Goal: Information Seeking & Learning: Learn about a topic

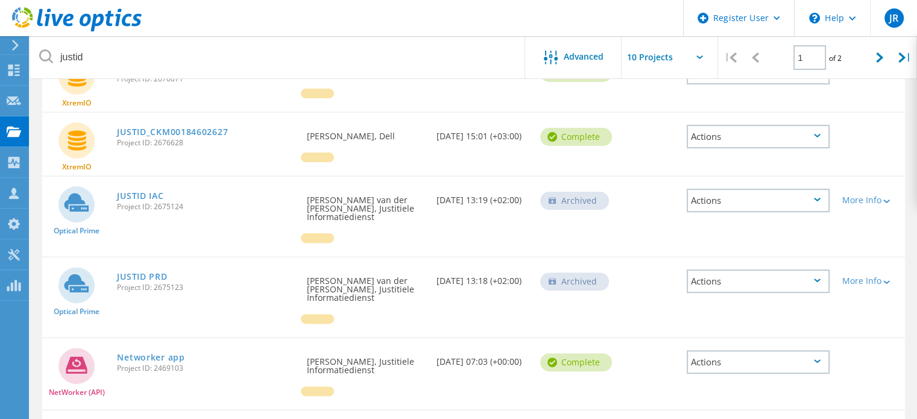
scroll to position [342, 0]
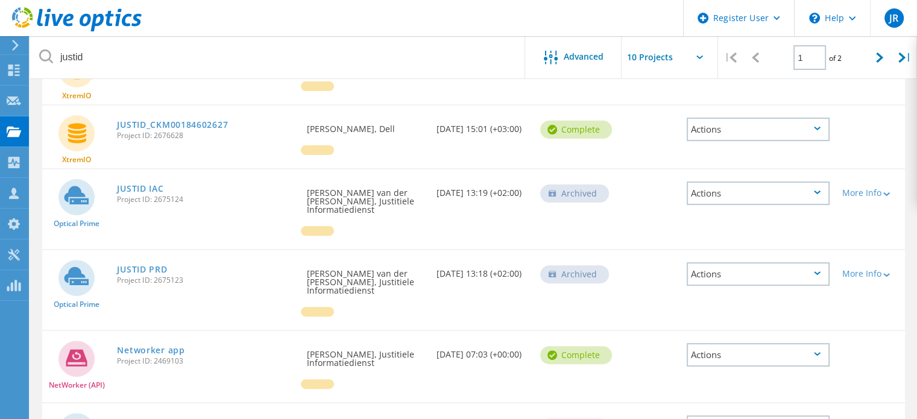
click at [583, 265] on div "Archived" at bounding box center [574, 274] width 69 height 18
click at [716, 262] on div "Actions" at bounding box center [757, 274] width 143 height 24
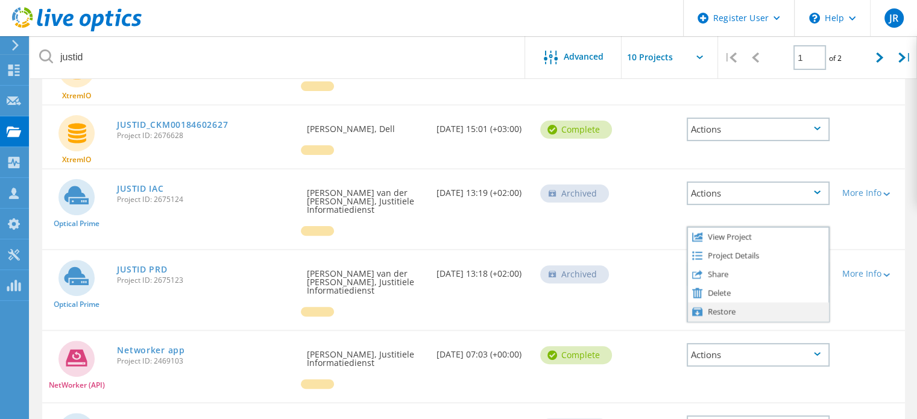
click at [727, 302] on div "Restore" at bounding box center [758, 311] width 141 height 19
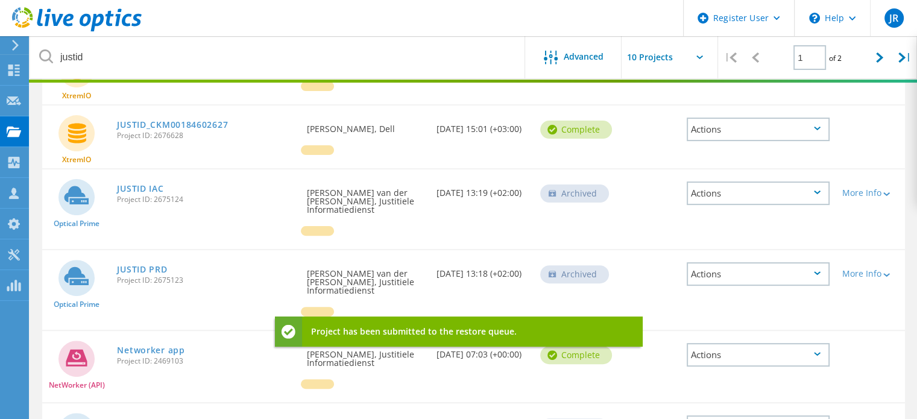
click at [733, 181] on div "Actions" at bounding box center [757, 193] width 143 height 24
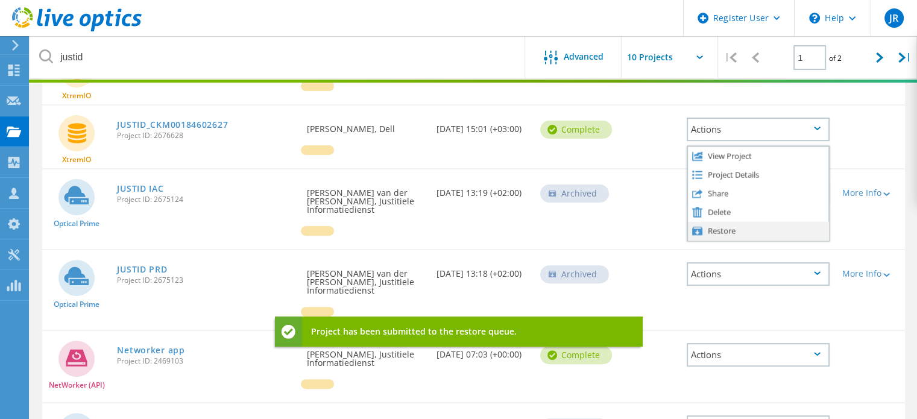
click at [738, 221] on div "Restore" at bounding box center [758, 230] width 141 height 19
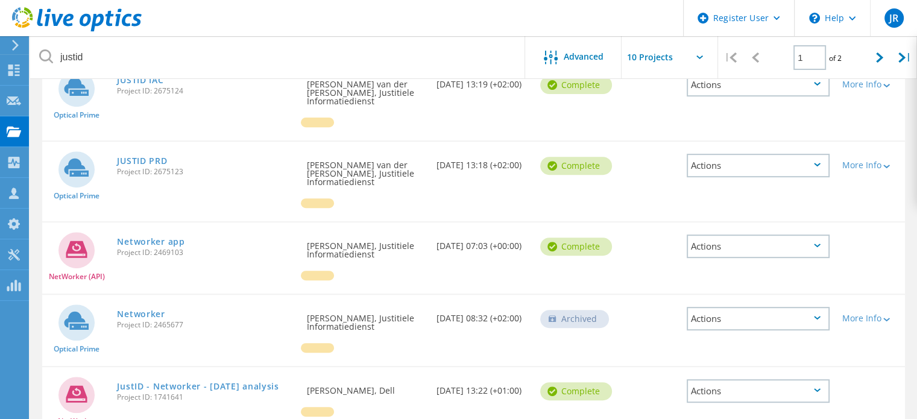
scroll to position [456, 0]
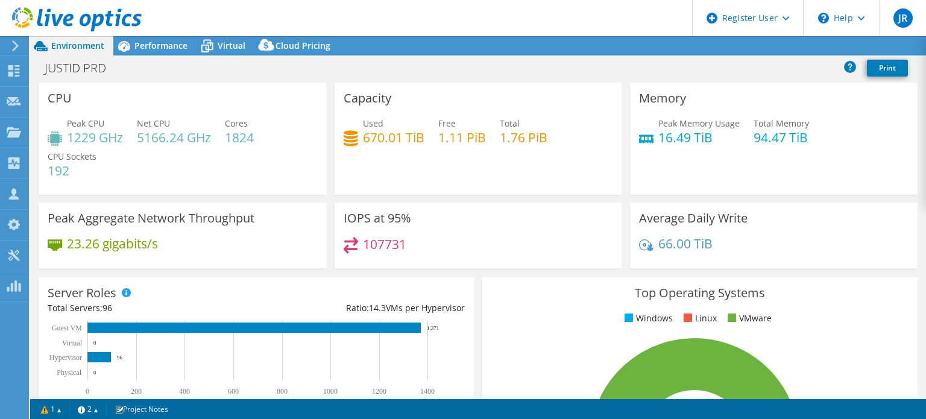
select select "USD"
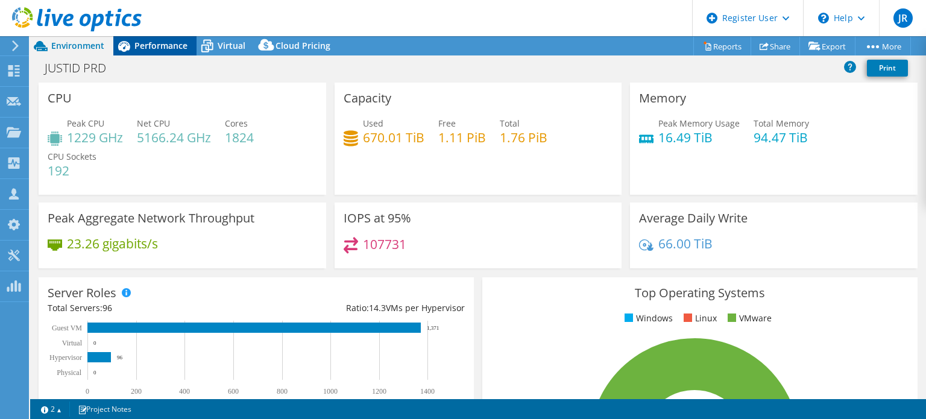
click at [154, 49] on span "Performance" at bounding box center [160, 45] width 53 height 11
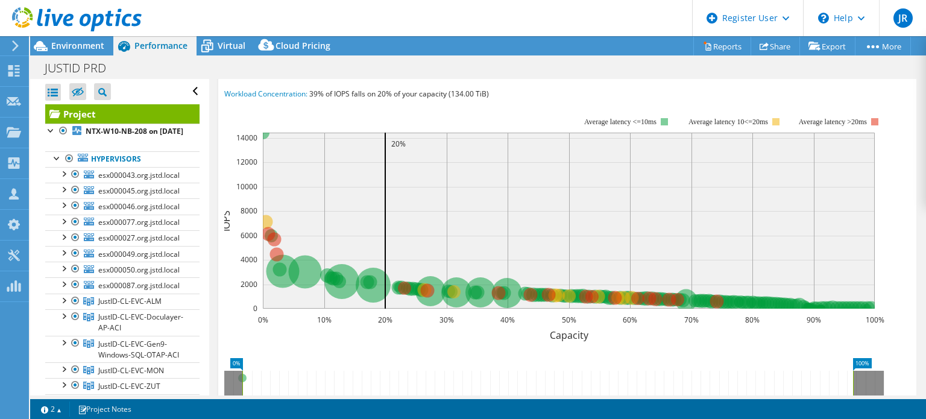
scroll to position [253, 0]
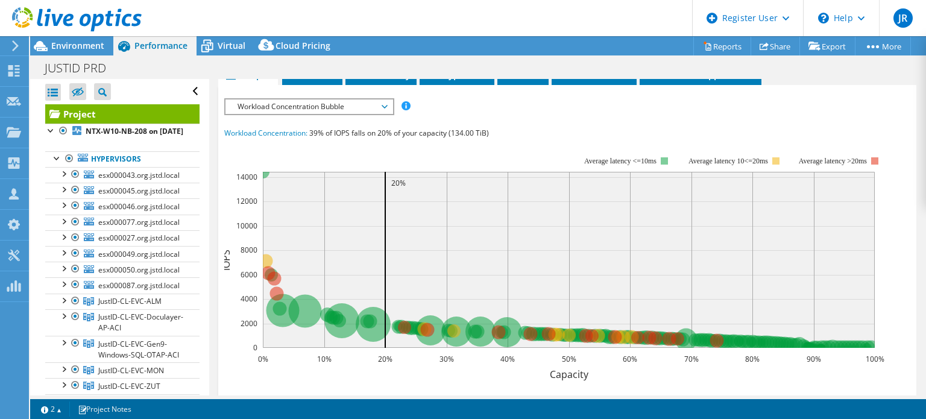
click at [362, 114] on span "Workload Concentration Bubble" at bounding box center [308, 106] width 155 height 14
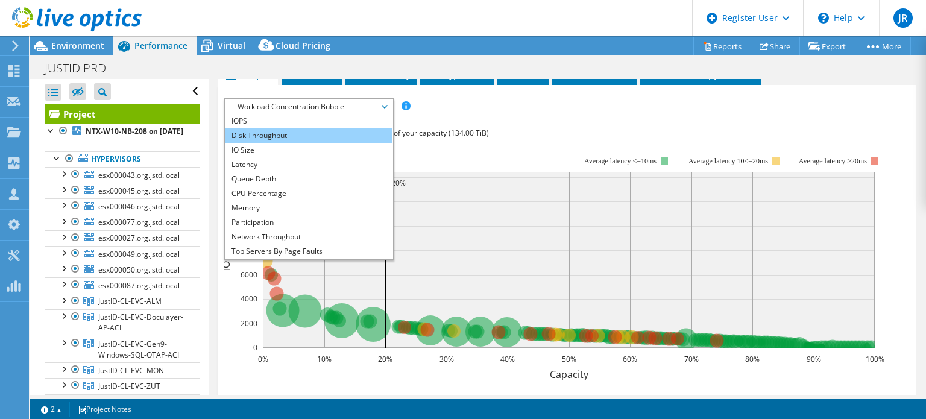
click at [331, 143] on li "Disk Throughput" at bounding box center [308, 135] width 167 height 14
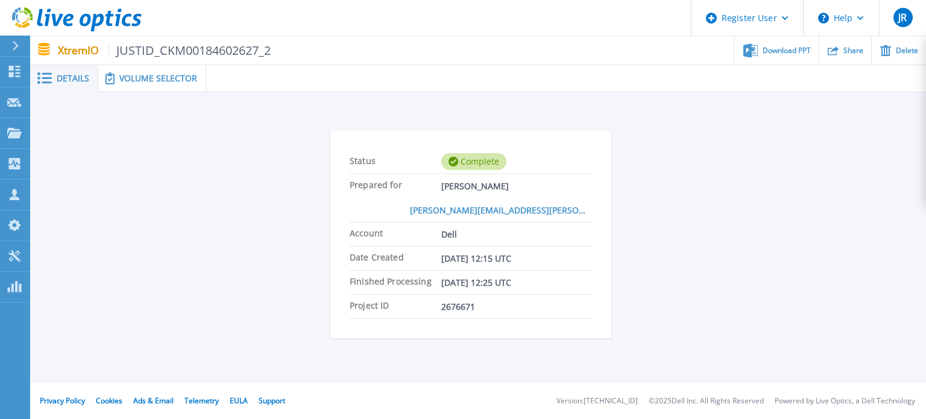
click at [171, 74] on span "Volume Selector" at bounding box center [158, 78] width 78 height 8
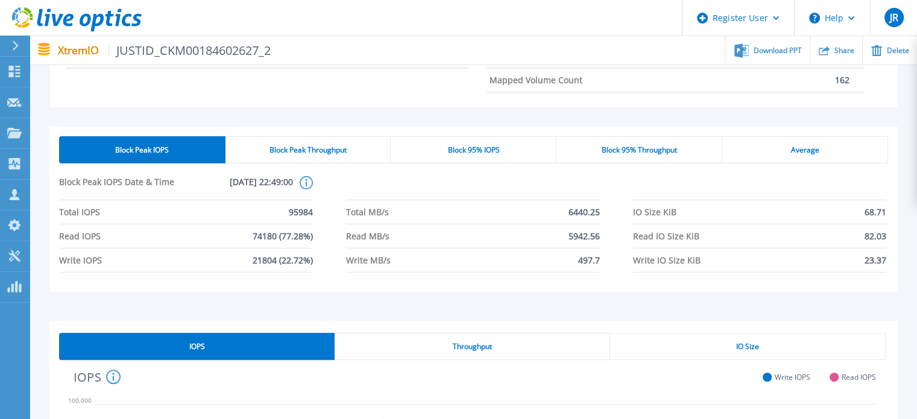
scroll to position [272, 0]
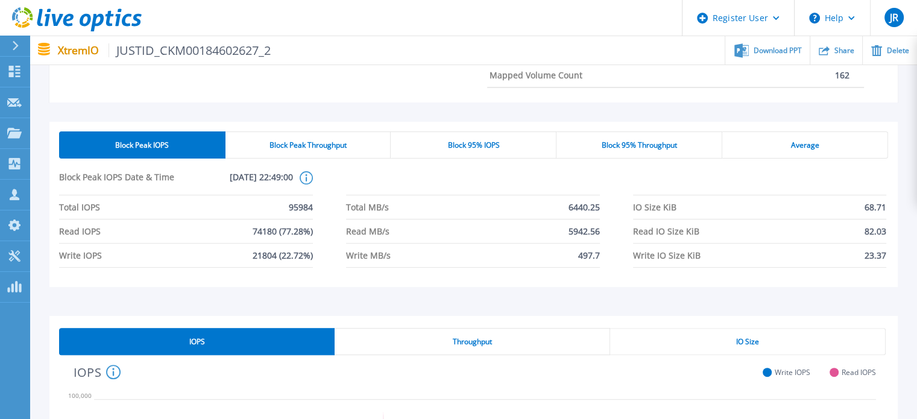
click at [325, 148] on span "Block Peak Throughput" at bounding box center [307, 145] width 77 height 10
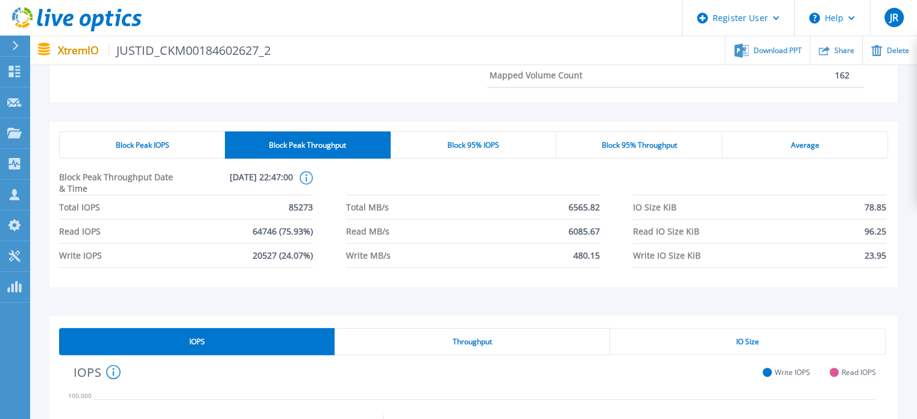
click at [517, 148] on div "Block 95% IOPS" at bounding box center [474, 144] width 166 height 27
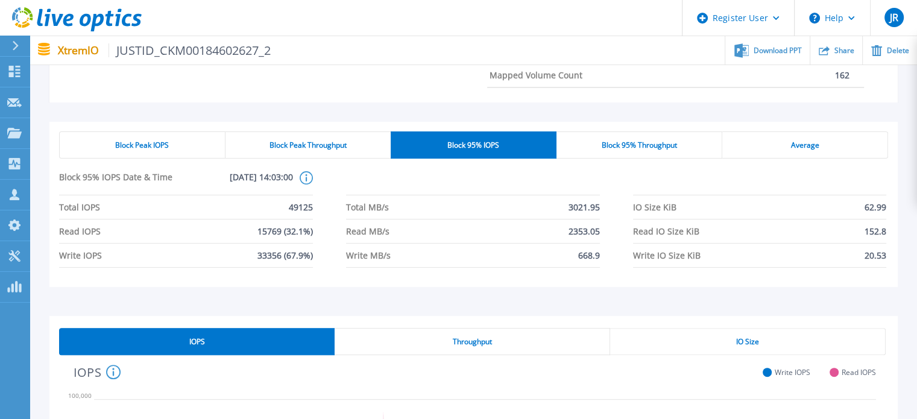
click at [632, 144] on span "Block 95% Throughput" at bounding box center [638, 145] width 75 height 10
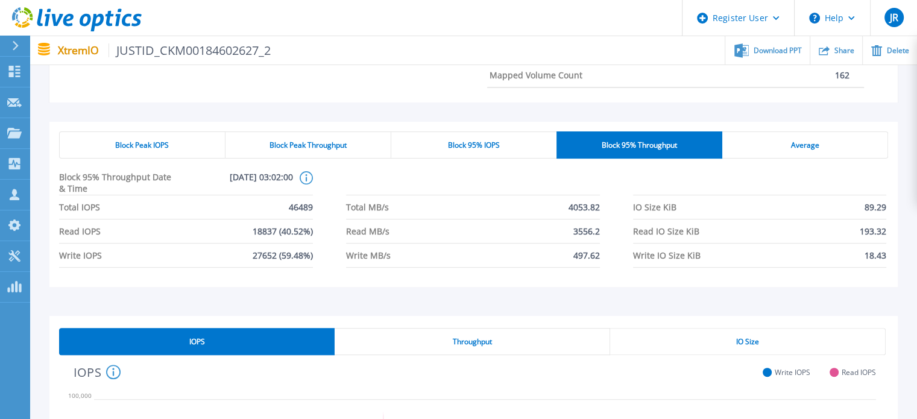
click at [501, 144] on div "Block 95% IOPS" at bounding box center [473, 144] width 165 height 27
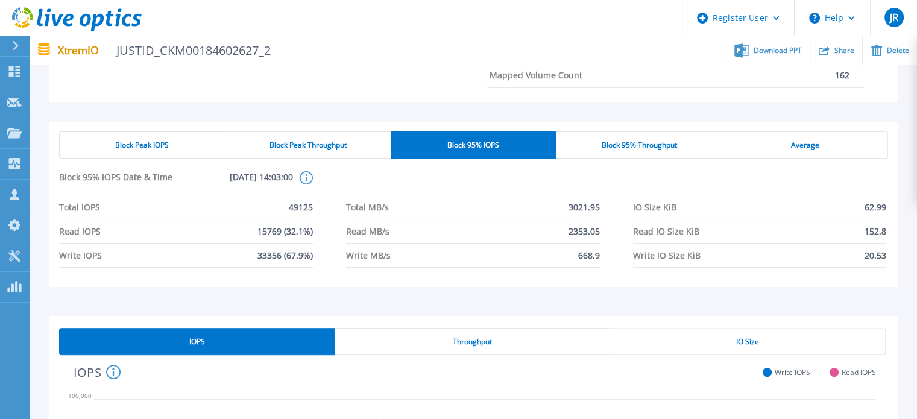
click at [328, 137] on div "Block Peak Throughput" at bounding box center [307, 144] width 165 height 27
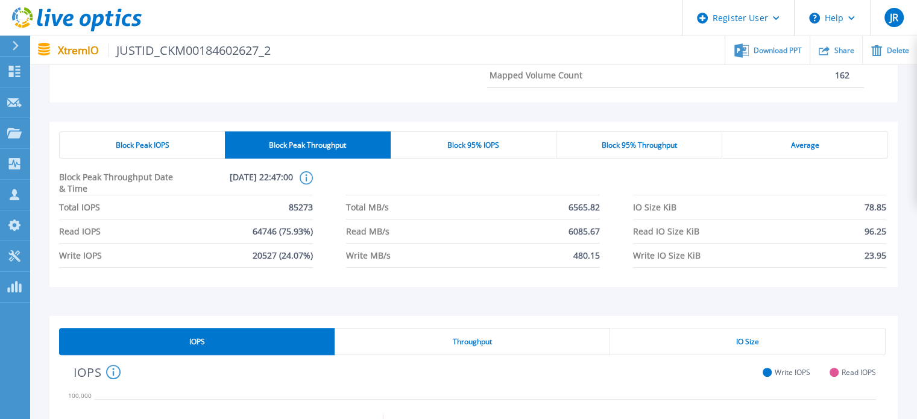
click at [168, 146] on span "Block Peak IOPS" at bounding box center [143, 145] width 54 height 10
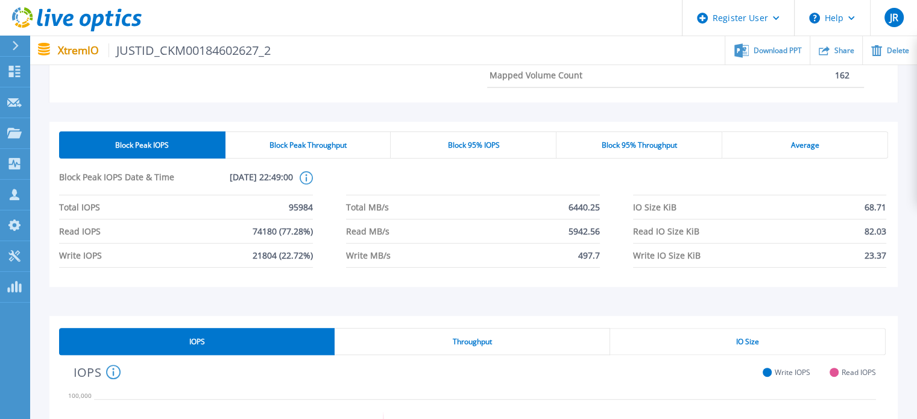
click at [304, 136] on div "Block Peak Throughput" at bounding box center [308, 144] width 166 height 27
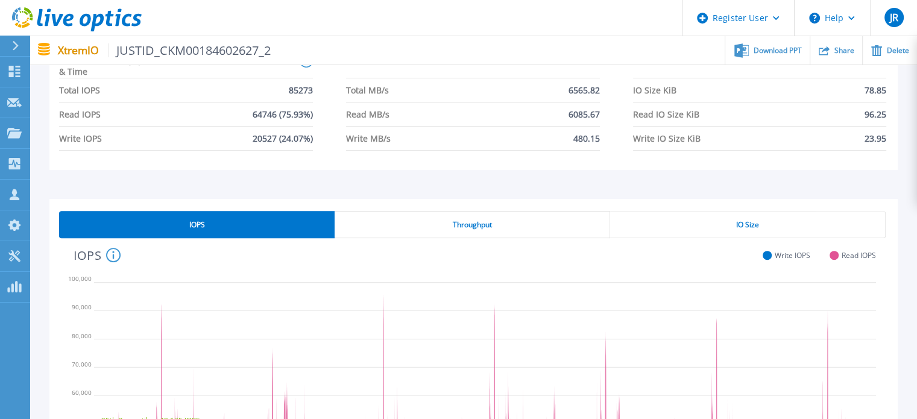
scroll to position [385, 0]
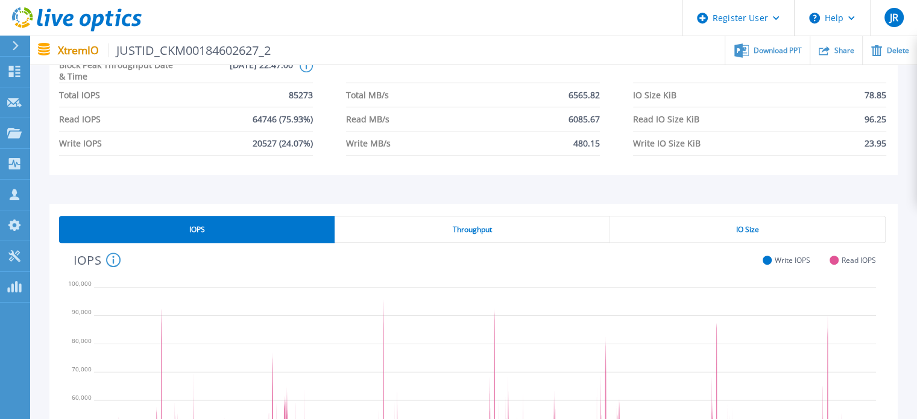
click at [548, 221] on div "Throughput" at bounding box center [471, 229] width 275 height 27
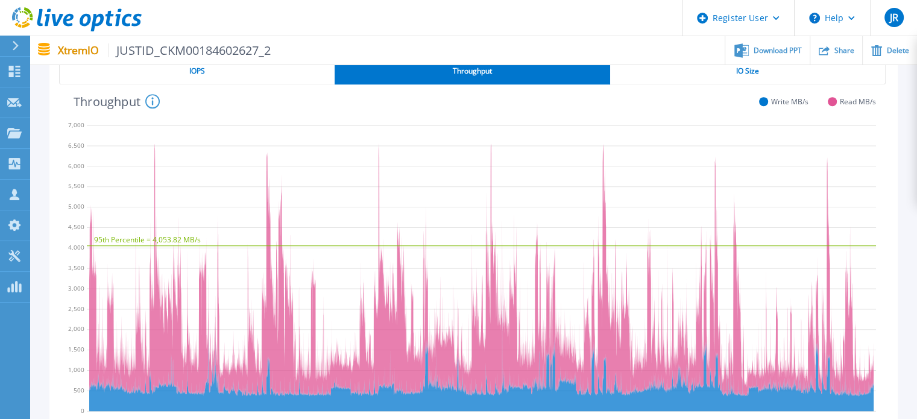
scroll to position [532, 0]
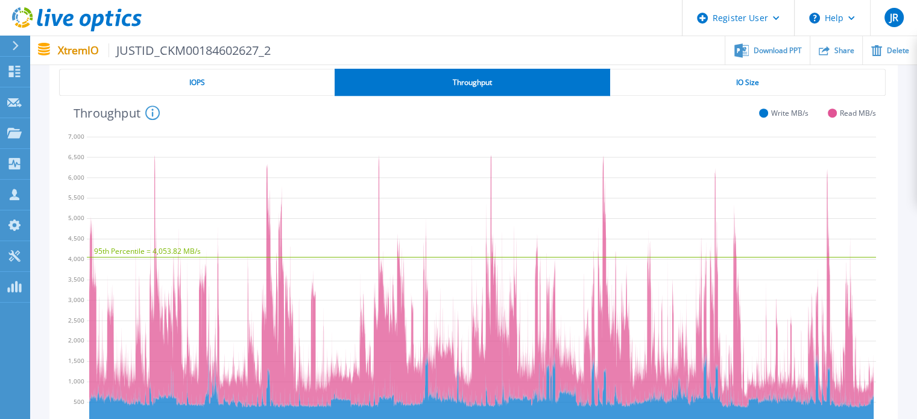
drag, startPoint x: 916, startPoint y: 265, endPoint x: 916, endPoint y: 158, distance: 106.7
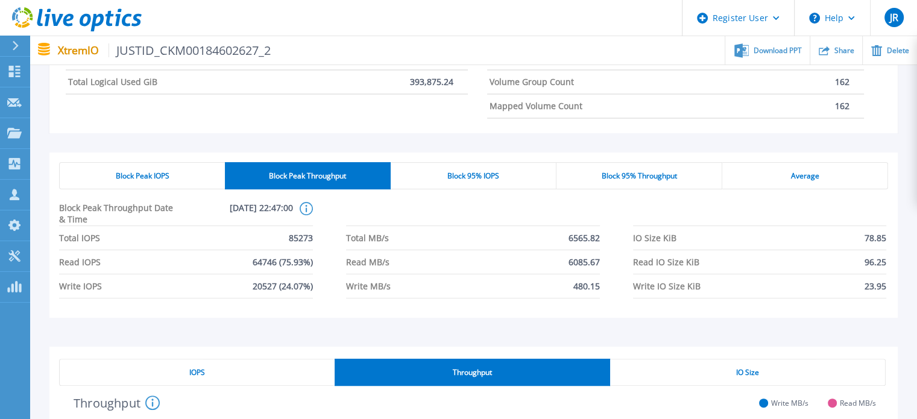
scroll to position [244, 0]
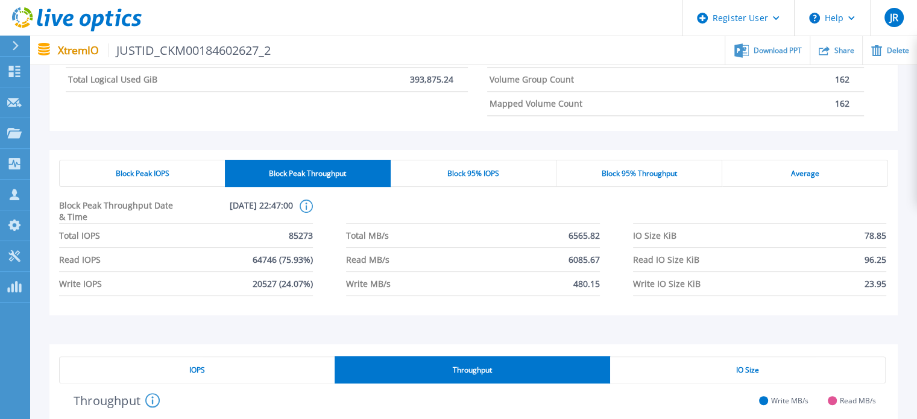
click at [482, 171] on span "Block 95% IOPS" at bounding box center [473, 174] width 52 height 10
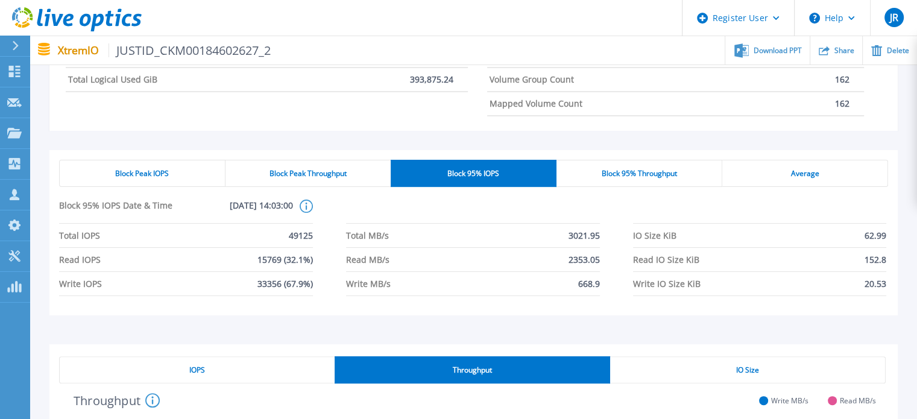
click at [640, 169] on span "Block 95% Throughput" at bounding box center [638, 174] width 75 height 10
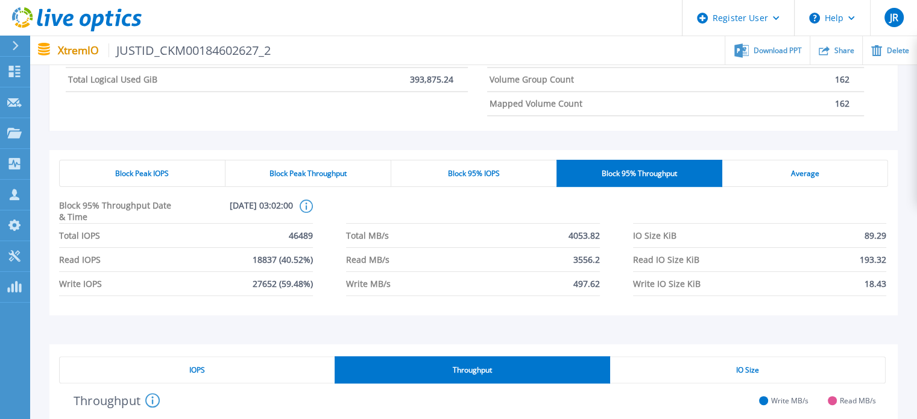
click at [309, 178] on span "Block Peak Throughput" at bounding box center [307, 174] width 77 height 10
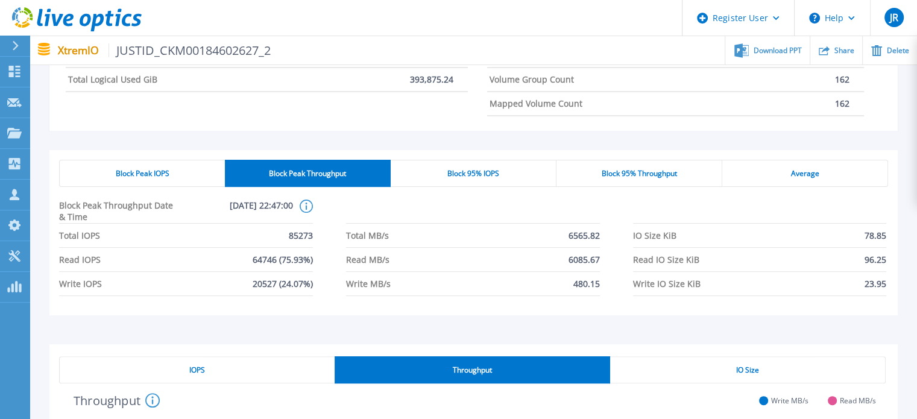
click at [163, 173] on span "Block Peak IOPS" at bounding box center [143, 174] width 54 height 10
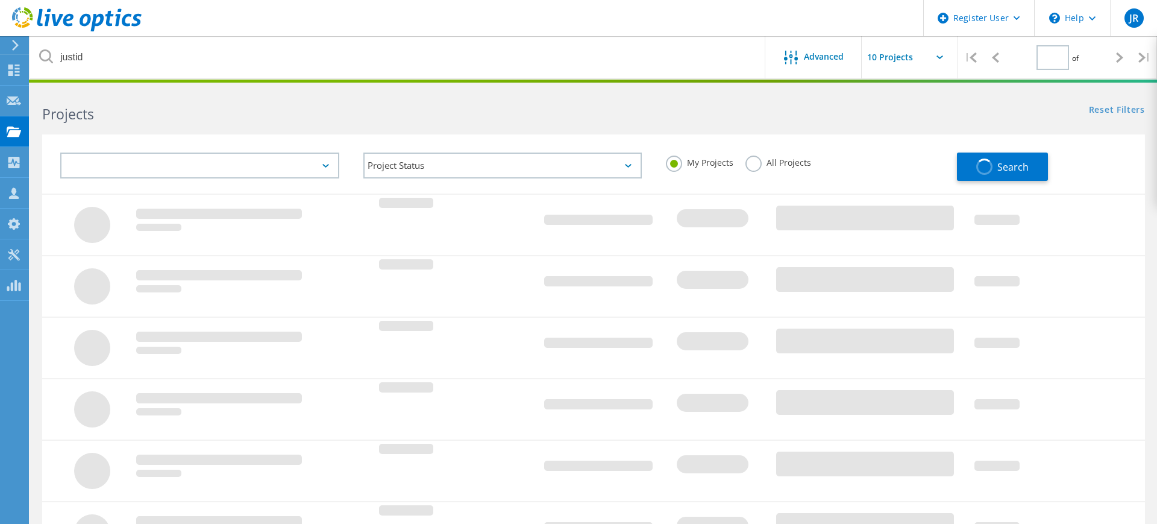
type input "1"
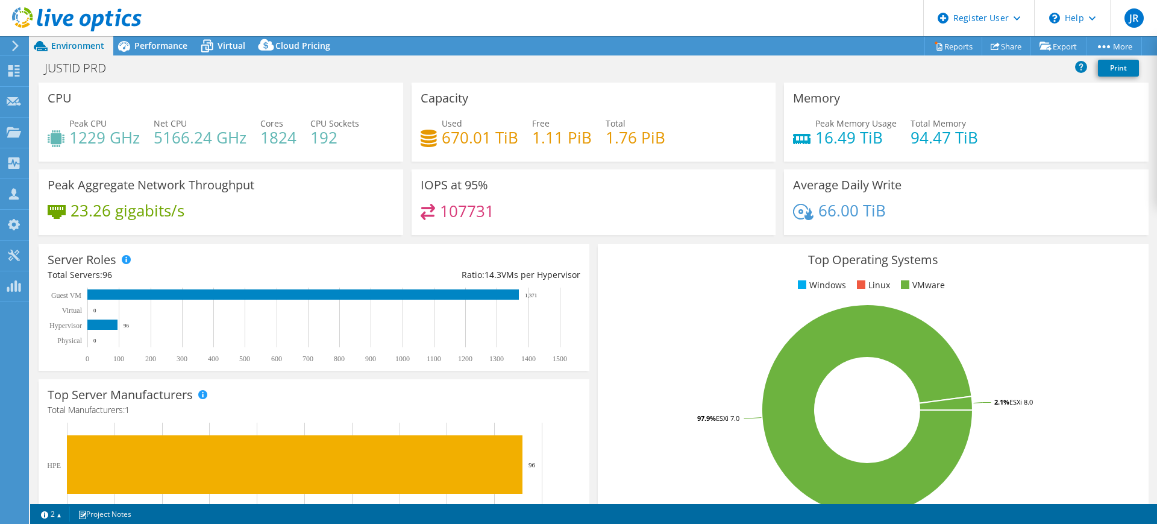
select select "USD"
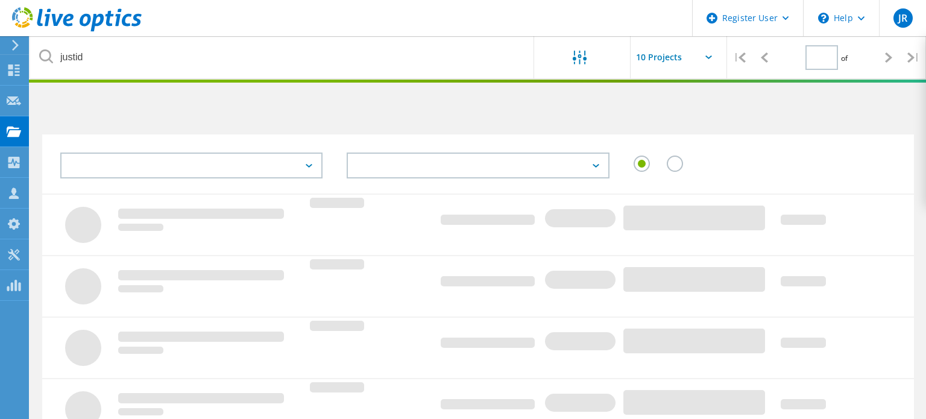
type input "1"
